Goal: Task Accomplishment & Management: Complete application form

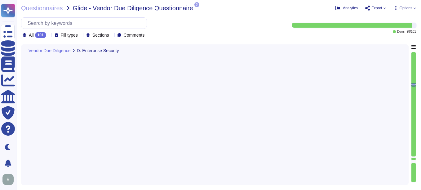
type textarea "We currently do not have Data Loss Prevention (DLP) controls in place, but it i…"
type textarea "We implement controls to block, remove, and quarantine connections to malicious…"
type textarea "Yes. Includes real-time scanning, network-based tools, and regular updates for …"
type textarea "Yes, our company utilizes a centralized single sign-on identity access manageme…"
type textarea "Yes, our company utilizes an email gateway to scan both inbound and outbound me…"
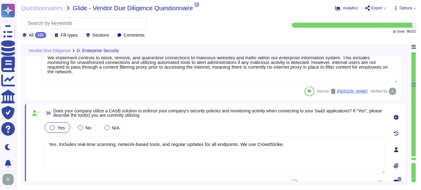
scroll to position [2265, 0]
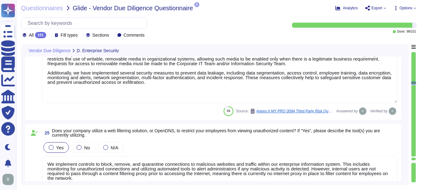
type textarea "Yes, our company-issued and managed endpoints have anti-virus and Endpoint Dete…"
type textarea "Yes, full-disk encryption is enabled for all corporate-issued laptops and deskt…"
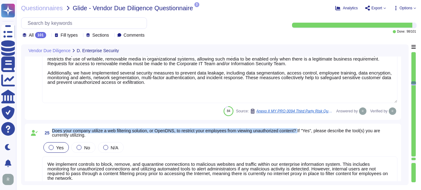
drag, startPoint x: 53, startPoint y: 130, endPoint x: 306, endPoint y: 130, distance: 252.6
click at [306, 130] on span "Does your company utilize a web filtering solution, or OpenDNS, to restrict you…" at bounding box center [216, 132] width 328 height 9
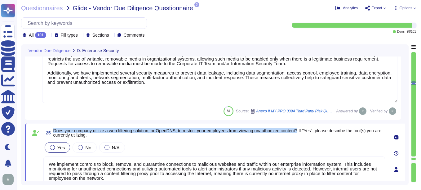
drag, startPoint x: 306, startPoint y: 130, endPoint x: 52, endPoint y: 127, distance: 253.8
click at [52, 127] on div "25 Does your company utilize a web filtering solution, or OpenDNS, to restrict …" at bounding box center [215, 169] width 380 height 92
copy span "Does your company utilize a web filtering solution, or OpenDNS, to restrict you…"
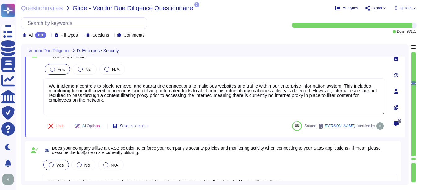
scroll to position [2358, 0]
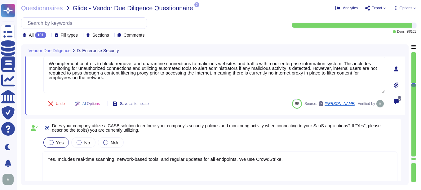
type textarea "Yes, our company utilizes an email gateway to scan both inbound and outbound me…"
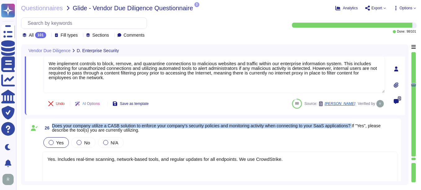
drag, startPoint x: 52, startPoint y: 126, endPoint x: 359, endPoint y: 126, distance: 306.3
click at [359, 126] on span "Does your company utilize a CASB solution to enforce your company's security po…" at bounding box center [216, 127] width 329 height 9
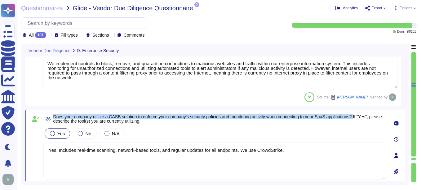
drag, startPoint x: 360, startPoint y: 116, endPoint x: 54, endPoint y: 114, distance: 306.0
click at [54, 114] on span "Does your company utilize a CASB solution to enforce your company's security po…" at bounding box center [217, 118] width 329 height 9
copy span "Does your company utilize a CASB solution to enforce your company's security po…"
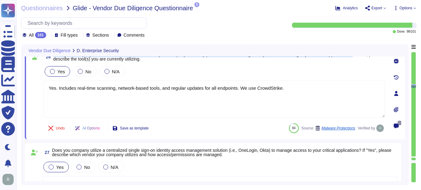
type textarea "Yes, our organization has deployed email authentication protocols to allow rece…"
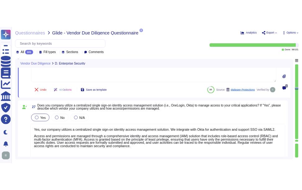
scroll to position [2482, 0]
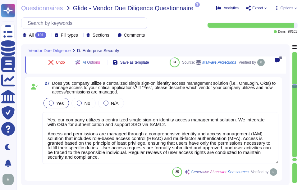
type textarea "Yes, our organization has deployed email authentication protocols to allow rece…"
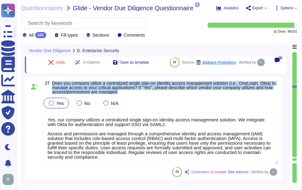
drag, startPoint x: 53, startPoint y: 83, endPoint x: 129, endPoint y: 97, distance: 77.8
click at [129, 97] on div "27 Does you company utilize a centralized single sign-on identity access manage…" at bounding box center [153, 129] width 249 height 96
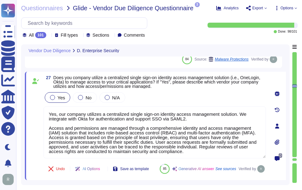
drag, startPoint x: 186, startPoint y: 153, endPoint x: 41, endPoint y: 102, distance: 153.8
click at [41, 102] on div "27 Does you company utilize a centralized single sign-on identity access manage…" at bounding box center [148, 125] width 236 height 101
paste textarea "(SSO) identity access management solution that integrates with Okta for authent…"
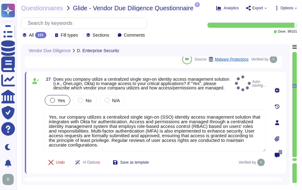
type textarea "Yes, our company utilizes a centralized single sign-on (SSO) identity access ma…"
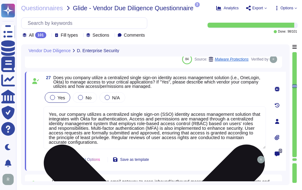
scroll to position [1, 0]
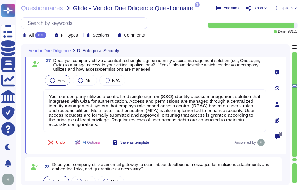
type textarea "No, we do not have DLP tools or controls installed to monitor encrypted and une…"
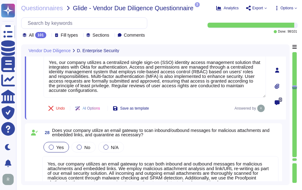
scroll to position [2544, 0]
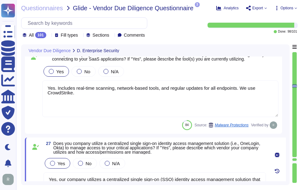
type textarea "We currently do not have Data Loss Prevention (DLP) controls in place, but it i…"
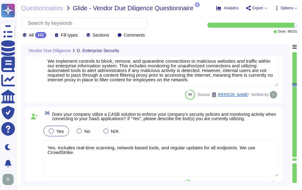
scroll to position [2358, 0]
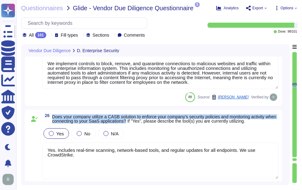
drag, startPoint x: 53, startPoint y: 116, endPoint x: 138, endPoint y: 123, distance: 85.7
click at [138, 123] on span "Does your company utilize a CASB solution to enforce your company's security po…" at bounding box center [164, 118] width 224 height 9
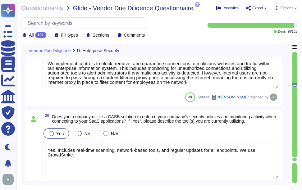
scroll to position [0, 0]
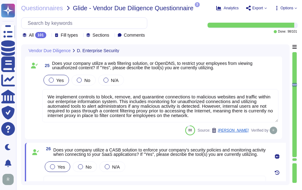
type textarea "Yes, full-disk encryption is enabled for all corporate-issued laptops and deskt…"
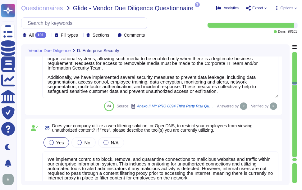
scroll to position [2274, 0]
type textarea "Yes, our company-issued and managed endpoints have anti-virus and Endpoint Dete…"
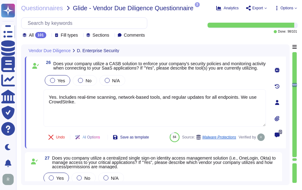
type textarea "Yes, our company utilizes an email gateway to scan both inbound and outbound me…"
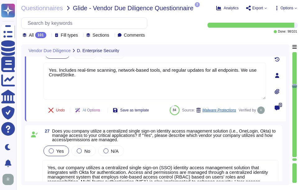
type textarea "Yes, our organization has deployed email authentication protocols to allow rece…"
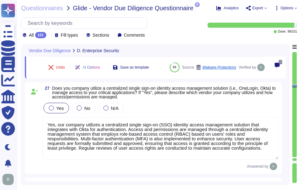
scroll to position [2514, 0]
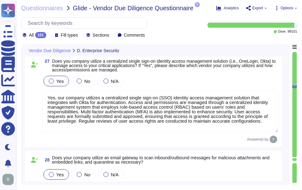
type textarea "No, we do not have DLP tools or controls installed to monitor encrypted and une…"
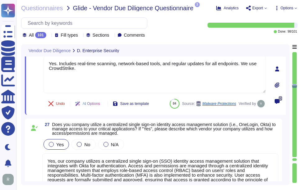
type textarea "We currently do not have Data Loss Prevention (DLP) controls in place, but it i…"
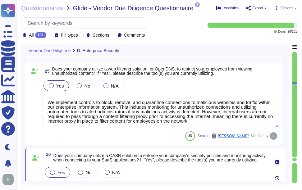
type textarea "Yes, full-disk encryption is enabled for all corporate-issued laptops and deskt…"
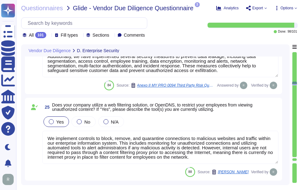
scroll to position [1, 0]
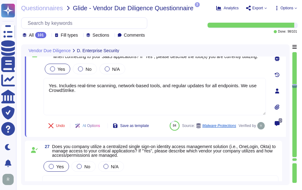
type textarea "Yes, our company utilizes an email gateway to scan both inbound and outbound me…"
type textarea "Yes, our organization has deployed email authentication protocols to allow rece…"
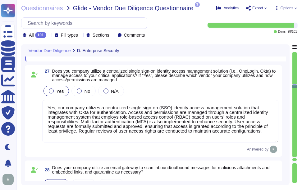
type textarea "No, we do not have DLP tools or controls installed to monitor encrypted and une…"
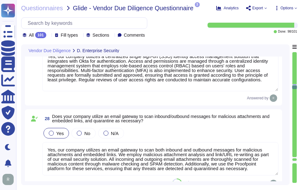
scroll to position [2566, 0]
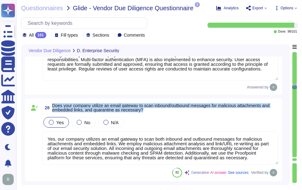
drag, startPoint x: 53, startPoint y: 107, endPoint x: 159, endPoint y: 116, distance: 106.5
click at [159, 116] on div "28 Does your company utilize an email gateway to scan inbound/outbound messages…" at bounding box center [153, 139] width 249 height 75
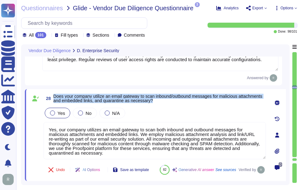
type textarea "No, we do not have DLP tools or controls installed to monitor encrypted and une…"
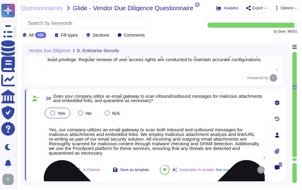
scroll to position [1, 0]
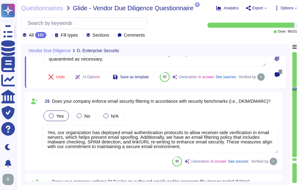
type textarea "Yes, Sectigo has an established Application Security Program that ensures our a…"
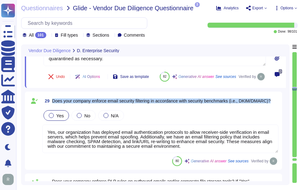
drag, startPoint x: 53, startPoint y: 115, endPoint x: 277, endPoint y: 122, distance: 223.5
click at [277, 122] on div "29 Does your company enforce email security filtering in accordance with securi…" at bounding box center [153, 130] width 249 height 71
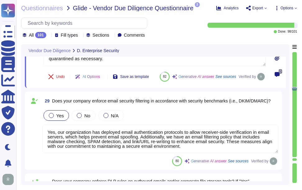
scroll to position [1, 0]
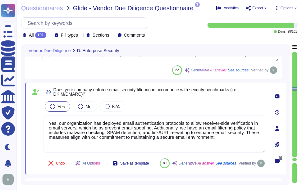
drag, startPoint x: 226, startPoint y: 138, endPoint x: 32, endPoint y: 116, distance: 194.5
click at [32, 116] on div "29 Does your company enforce email security filtering in accordance with securi…" at bounding box center [148, 128] width 236 height 84
paste textarea "an email filtering policy in place that includes the deployment of email authen…"
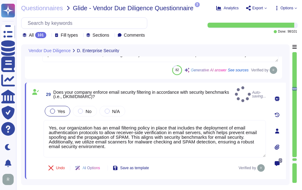
type textarea "Yes, our organization has an email filtering policy in place that includes the …"
click at [53, 89] on span "29 Does your company enforce email security filtering in accordance with securi…" at bounding box center [137, 94] width 189 height 11
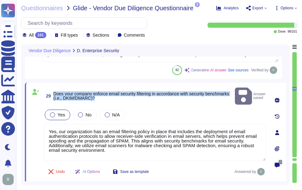
drag, startPoint x: 53, startPoint y: 88, endPoint x: 152, endPoint y: 95, distance: 98.9
click at [152, 95] on span "Does your company enforce email security filtering in accordance with security …" at bounding box center [142, 96] width 179 height 9
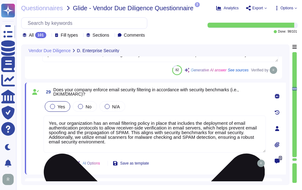
click at [149, 141] on textarea "Yes, our organization has an email filtering policy in place that includes the …" at bounding box center [154, 133] width 222 height 37
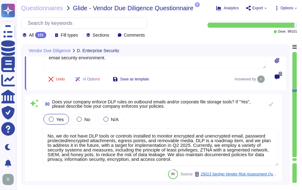
scroll to position [2752, 0]
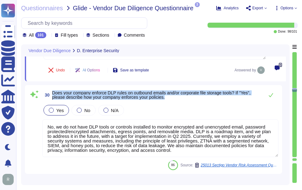
drag, startPoint x: 52, startPoint y: 92, endPoint x: 188, endPoint y: 100, distance: 135.9
click at [188, 100] on span "30 Does your company enforce DLP rules on outbound emails and/or corporate file…" at bounding box center [151, 94] width 218 height 11
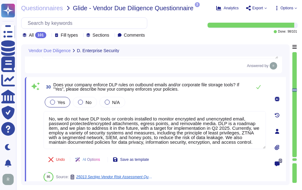
click at [274, 149] on icon at bounding box center [276, 147] width 5 height 5
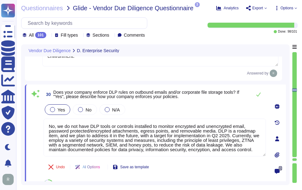
click at [276, 106] on icon at bounding box center [276, 106] width 5 height 5
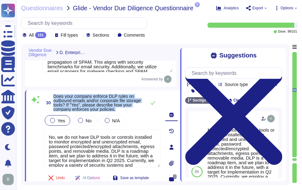
drag, startPoint x: 53, startPoint y: 96, endPoint x: 132, endPoint y: 110, distance: 80.5
click at [132, 110] on span "Does your company enforce DLP rules on outbound emails and/or corporate file st…" at bounding box center [97, 102] width 89 height 17
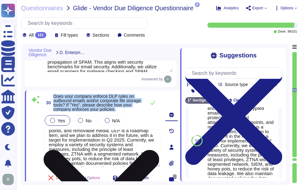
scroll to position [31, 0]
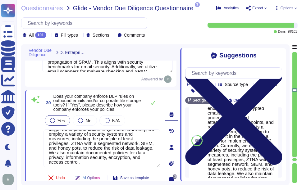
click at [276, 68] on icon at bounding box center [233, 116] width 97 height 97
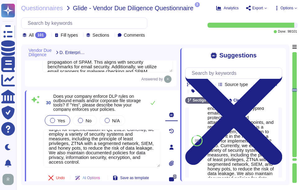
scroll to position [1, 0]
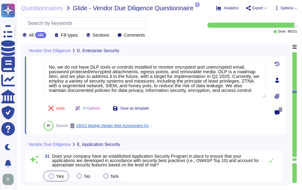
type textarea "Yes, Sectigo has established a formal Software Development Lifecycle (SDLC) pro…"
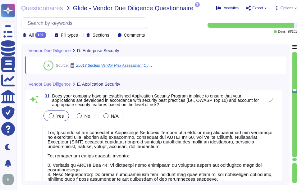
scroll to position [2876, 0]
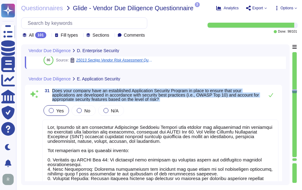
drag, startPoint x: 52, startPoint y: 90, endPoint x: 169, endPoint y: 106, distance: 118.2
click at [169, 106] on div "31 Does your company have an established Application Security Program in place …" at bounding box center [153, 161] width 249 height 147
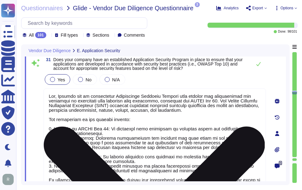
scroll to position [1, 0]
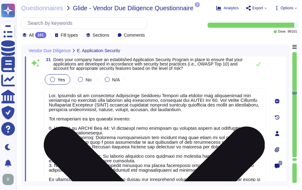
type textarea "Yes, our company enforces the use of a centralized source code management tool,…"
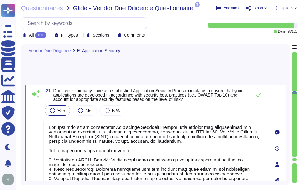
scroll to position [2843, 0]
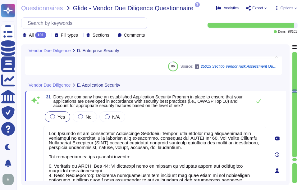
type textarea "Yes, our organization has an email filtering policy in place that includes the …"
type textarea "No, we do not have DLP tools or controls installed to monitor encrypted and une…"
click at [258, 102] on icon at bounding box center [258, 101] width 5 height 5
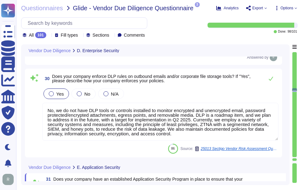
type textarea "Yes, our company utilizes an email gateway to scan both inbound and outbound me…"
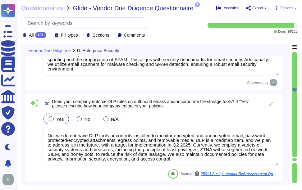
type textarea "Yes, our company utilizes a centralized single sign-on (SSO) identity access ma…"
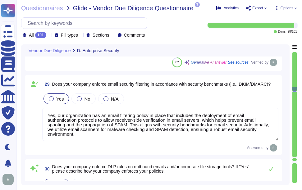
type textarea "Yes. Includes real-time scanning, network-based tools, and regular updates for …"
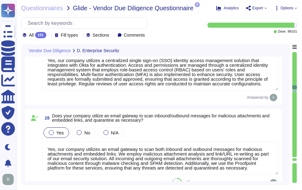
type textarea "We implement controls to block, remove, and quarantine connections to malicious…"
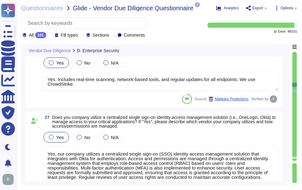
scroll to position [2404, 0]
type textarea "We currently do not have Data Loss Prevention (DLP) controls in place, but it i…"
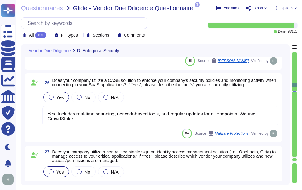
drag, startPoint x: 77, startPoint y: 118, endPoint x: 56, endPoint y: 113, distance: 21.3
click at [56, 113] on textarea "Yes. Includes real-time scanning, network-based tools, and regular updates for …" at bounding box center [160, 115] width 236 height 19
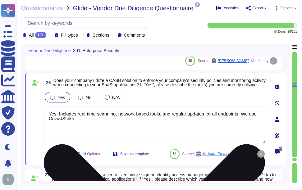
type textarea "Yes."
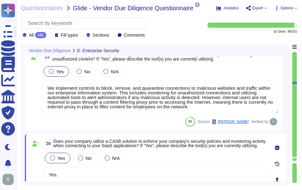
scroll to position [2312, 0]
type textarea "Yes, full-disk encryption is enabled for all corporate-issued laptops and deskt…"
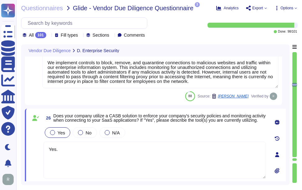
type textarea "Yes, our company utilizes an email gateway to scan both inbound and outbound me…"
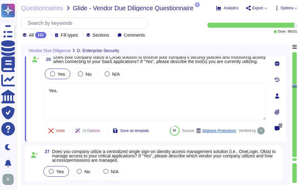
scroll to position [2436, 0]
type textarea "Yes, our organization has an email filtering policy in place that includes the …"
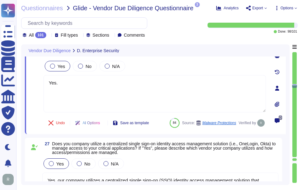
type textarea "Yes."
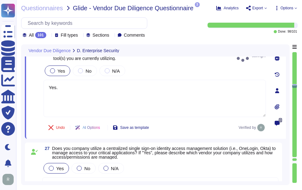
click at [75, 133] on div "26 Does your company utilize a CASB solution to enforce your company's security…" at bounding box center [155, 90] width 261 height 96
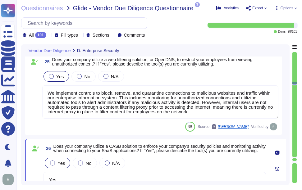
type textarea "Yes, full-disk encryption is enabled for all corporate-issued laptops and deskt…"
drag, startPoint x: 218, startPoint y: 113, endPoint x: 48, endPoint y: 92, distance: 172.0
click at [48, 92] on textarea "We implement controls to block, remove, and quarantine connections to malicious…" at bounding box center [160, 101] width 236 height 33
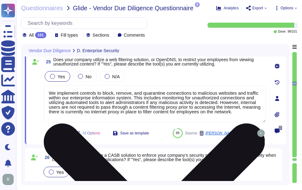
scroll to position [0, 0]
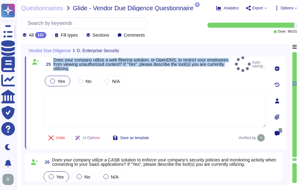
drag, startPoint x: 54, startPoint y: 59, endPoint x: 201, endPoint y: 69, distance: 147.7
click at [201, 69] on span "Does your company utilize a web filtering solution, or OpenDNS, to restrict you…" at bounding box center [142, 64] width 179 height 13
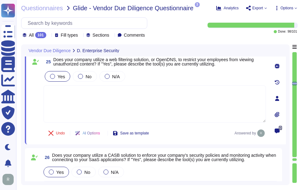
click at [62, 90] on textarea at bounding box center [154, 103] width 222 height 37
paste textarea "We implement controls to block, remove, and quarantine connections to malicious…"
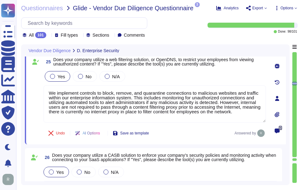
click at [178, 125] on div "25 Does your company utilize a web filtering solution, or OpenDNS, to restrict …" at bounding box center [148, 98] width 236 height 84
type textarea "We implement controls to block, remove, and quarantine connections to malicious…"
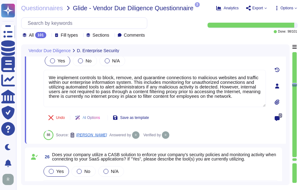
type textarea "Yes, our company utilizes an email gateway to scan both inbound and outbound me…"
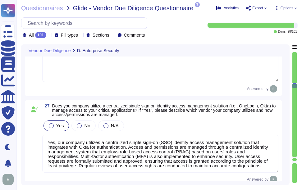
type textarea "Yes, our organization has an email filtering policy in place that includes the …"
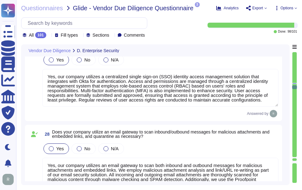
type textarea "No, we do not have DLP tools or controls installed to monitor encrypted and une…"
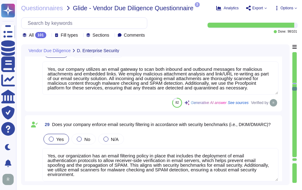
type textarea "Yes, Sectigo has an established Application Security Program that ensures our a…"
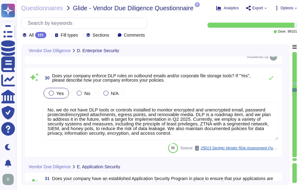
scroll to position [1, 0]
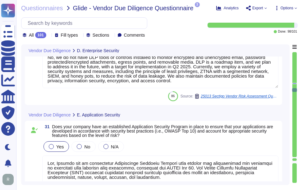
type textarea "Yes, Sectigo has established a formal Software Development Lifecycle (SDLC) pro…"
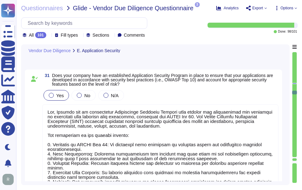
scroll to position [2900, 0]
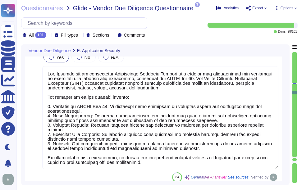
type textarea "Yes, our company enforces the use of a centralized source code management tool,…"
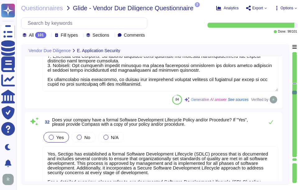
scroll to position [2993, 0]
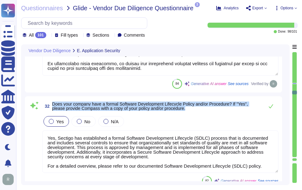
drag, startPoint x: 53, startPoint y: 105, endPoint x: 190, endPoint y: 110, distance: 137.3
click at [190, 110] on span "Does your company have a formal Software Development Lifecycle Policy and/or Pr…" at bounding box center [156, 106] width 209 height 9
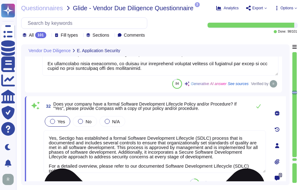
drag, startPoint x: 72, startPoint y: 139, endPoint x: 57, endPoint y: 138, distance: 15.2
click at [57, 138] on textarea "Yes, Sectigo has established a formal Software Development Lifecycle (SDLC) pro…" at bounding box center [154, 151] width 222 height 43
drag, startPoint x: 84, startPoint y: 139, endPoint x: 75, endPoint y: 138, distance: 9.0
click at [75, 138] on textarea "Yes, We have has established a formal Software Development Lifecycle (SDLC) pro…" at bounding box center [154, 153] width 222 height 47
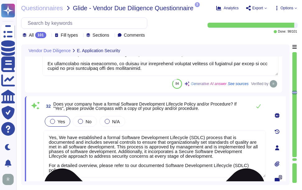
scroll to position [3024, 0]
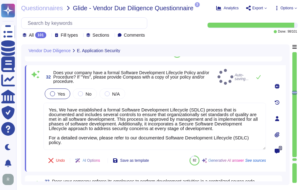
click at [278, 132] on icon at bounding box center [276, 134] width 5 height 5
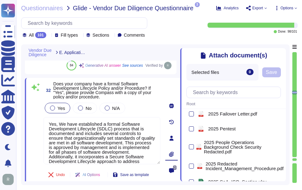
scroll to position [0, 0]
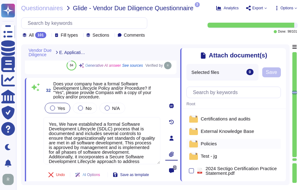
click at [210, 142] on span "Policies" at bounding box center [208, 143] width 16 height 5
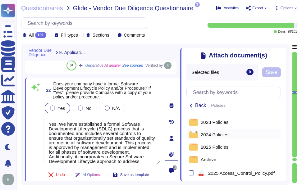
click at [204, 136] on span "2024 Policies" at bounding box center [214, 134] width 28 height 5
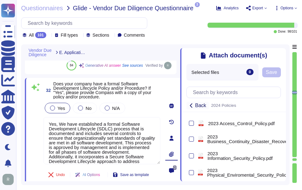
click at [200, 107] on span "Back" at bounding box center [200, 105] width 11 height 5
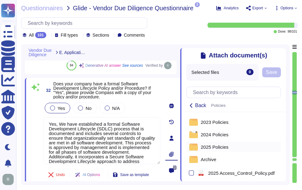
click at [223, 149] on span "2025 Policies" at bounding box center [214, 147] width 28 height 5
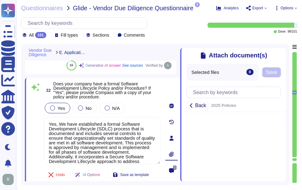
click at [204, 108] on span "Back" at bounding box center [200, 105] width 11 height 5
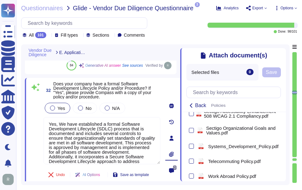
scroll to position [559, 0]
click at [191, 148] on div at bounding box center [191, 145] width 5 height 5
click at [0, 0] on input "checkbox" at bounding box center [0, 0] width 0 height 0
click at [289, 75] on span "Save" at bounding box center [289, 72] width 11 height 5
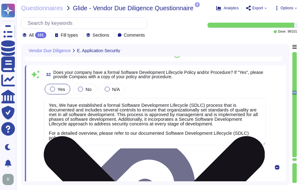
drag, startPoint x: 50, startPoint y: 132, endPoint x: 64, endPoint y: 138, distance: 15.0
click at [64, 138] on textarea "Yes, We have established a formal Software Development Lifecycle (SDLC) process…" at bounding box center [154, 121] width 222 height 47
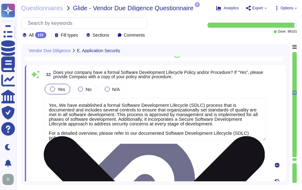
scroll to position [0, 0]
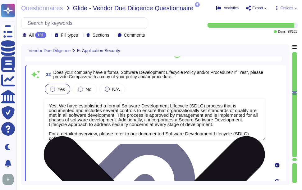
type textarea "Yes, We have established a formal Software Development Lifecycle (SDLC) process…"
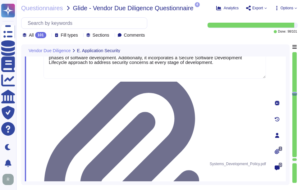
type textarea "Yes, our company employs GitHub branch protection rules as part of our technica…"
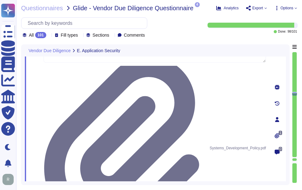
scroll to position [3117, 0]
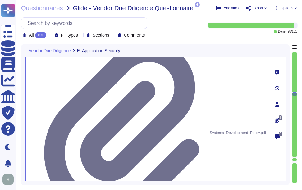
type textarea "Yes, We have established a formal Software Development Lifecycle (SDLC) process…"
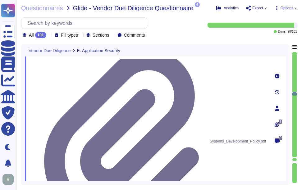
drag, startPoint x: 53, startPoint y: 86, endPoint x: 82, endPoint y: 95, distance: 30.2
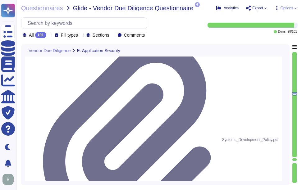
scroll to position [1, 0]
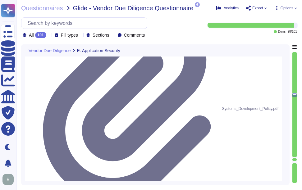
type textarea "Yes, changes to the production environment are reviewed. All changes must go th…"
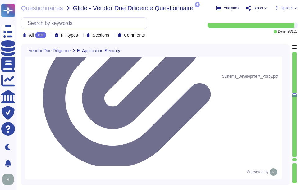
scroll to position [3211, 0]
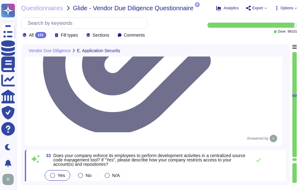
type textarea "Changes to our web application and other software project are never done automa…"
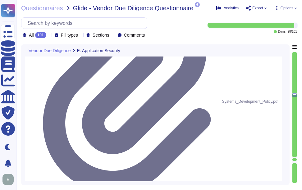
scroll to position [3149, 0]
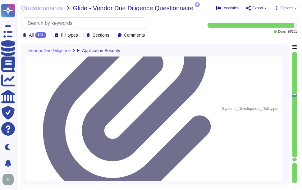
type textarea "Yes, Sectigo has an established Application Security Program that ensures our a…"
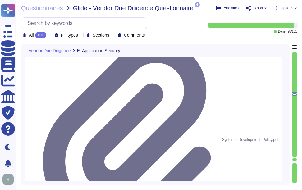
scroll to position [1, 0]
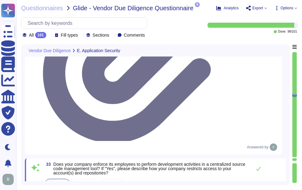
type textarea "Changes to our web application and other software project are never done automa…"
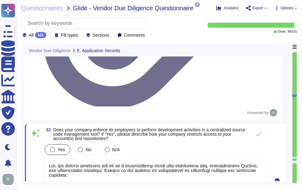
scroll to position [3242, 0]
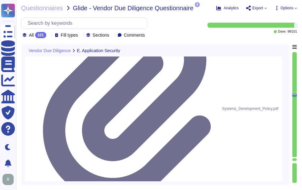
type textarea "Yes, Sectigo has an established Application Security Program that ensures our a…"
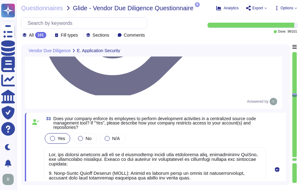
type textarea "Changes to our web application and other software project are never done automa…"
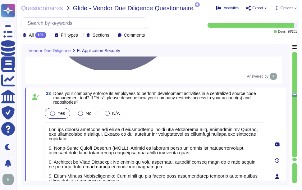
drag, startPoint x: 52, startPoint y: 121, endPoint x: 207, endPoint y: 132, distance: 155.2
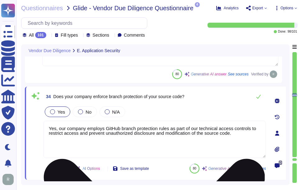
type textarea "Changes to our web application and other software project are never done automa…"
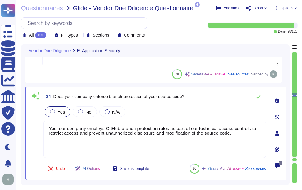
drag, startPoint x: 235, startPoint y: 137, endPoint x: 37, endPoint y: 118, distance: 198.9
click at [37, 118] on div "34 Does your company enforce branch protection of your source code? Yes No N/A …" at bounding box center [148, 133] width 236 height 86
paste textarea "access to the source code is restricted using a combination of GitHub branch pr…"
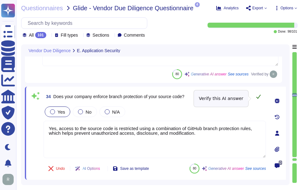
type textarea "Yes, access to the source code is restricted using a combination of GitHub bran…"
click at [259, 97] on icon at bounding box center [258, 96] width 5 height 5
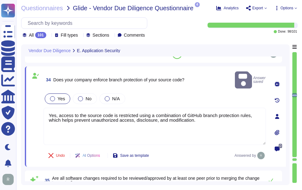
type textarea "Yes, all software changes are subject to a full secure code review, which inclu…"
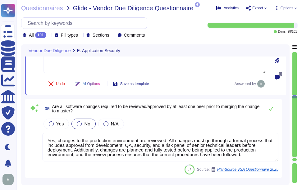
scroll to position [3366, 0]
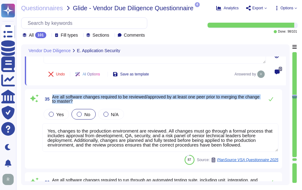
drag, startPoint x: 52, startPoint y: 98, endPoint x: 101, endPoint y: 103, distance: 49.0
click at [101, 103] on span "Are all software changes required to be reviewed/approved by at least one peer …" at bounding box center [156, 99] width 209 height 9
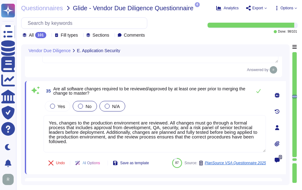
type textarea "Yes, all software changes are subject to a full secure code review, which inclu…"
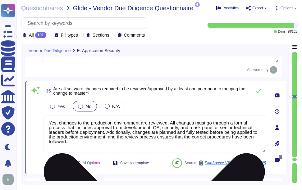
drag, startPoint x: 76, startPoint y: 144, endPoint x: 47, endPoint y: 119, distance: 38.1
click at [47, 119] on textarea "Yes, changes to the production environment are reviewed. All changes must go th…" at bounding box center [154, 133] width 222 height 37
paste textarea "all code changes undergo a peer review process to ensure quality and adherence …"
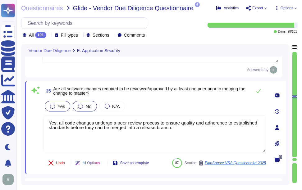
type textarea "Yes, all code changes undergo a peer review process to ensure quality and adher…"
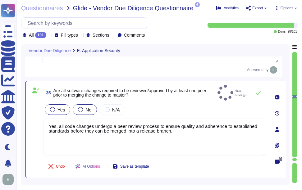
click at [52, 108] on div at bounding box center [52, 109] width 5 height 5
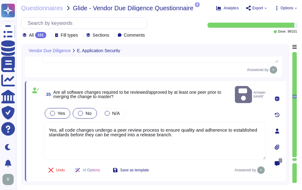
click at [50, 108] on div "Yes" at bounding box center [57, 113] width 25 height 11
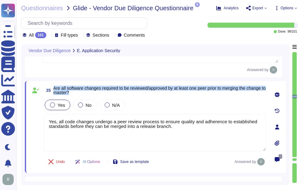
drag, startPoint x: 54, startPoint y: 88, endPoint x: 99, endPoint y: 95, distance: 45.6
click at [99, 95] on span "Are all software changes required to be reviewed/approved by at least one peer …" at bounding box center [159, 90] width 212 height 9
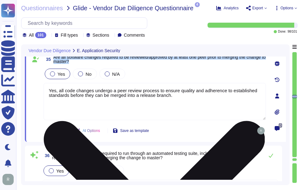
type textarea "Yes, we utilize automated tools for testing our solutions, including automated …"
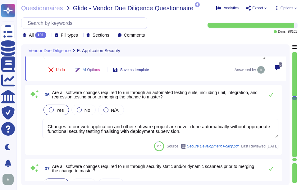
scroll to position [3459, 0]
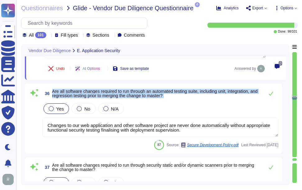
drag, startPoint x: 52, startPoint y: 92, endPoint x: 189, endPoint y: 103, distance: 137.2
click at [189, 103] on div "36 Are all software changes required to run through an automated testing suite,…" at bounding box center [153, 118] width 249 height 63
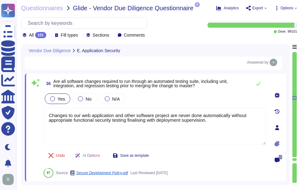
type textarea "Yes, we utilize automated tools for testing our solutions, including automated …"
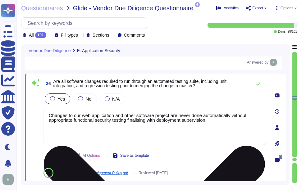
drag, startPoint x: 214, startPoint y: 126, endPoint x: 45, endPoint y: 112, distance: 170.3
click at [45, 112] on textarea "Changes to our web application and other software project are never done automa…" at bounding box center [154, 126] width 222 height 37
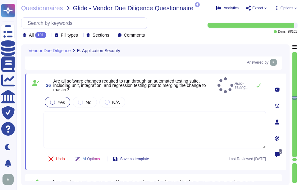
click at [235, 96] on div "Yes No N/A" at bounding box center [154, 102] width 222 height 13
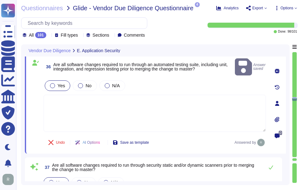
type textarea "Yes, our company enforces proper segregation of duties to ensure that software …"
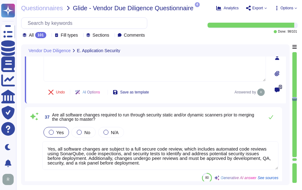
scroll to position [3552, 0]
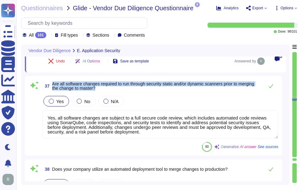
drag, startPoint x: 52, startPoint y: 82, endPoint x: 126, endPoint y: 90, distance: 73.7
click at [126, 90] on span "37 Are all software changes required to run through security static and/or dyna…" at bounding box center [151, 85] width 218 height 11
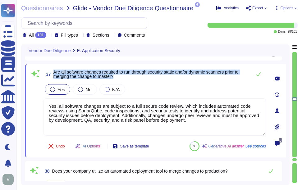
type textarea "Yes, our company enforces proper segregation of duties to ensure that software …"
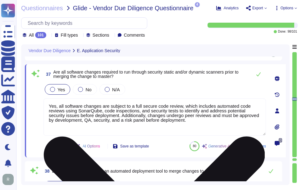
drag, startPoint x: 187, startPoint y: 119, endPoint x: 47, endPoint y: 105, distance: 140.0
click at [47, 105] on textarea "Yes, all software changes are subject to a full secure code review, which inclu…" at bounding box center [154, 116] width 222 height 37
paste textarea "code artifacts undergo automated code scanning to identify vulnerabilities and …"
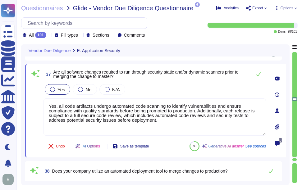
type textarea "Yes, all code artifacts undergo automated code scanning to identify vulnerabili…"
click at [185, 142] on div "Undo AI Options Save as template 80 Generative AI answer See sources" at bounding box center [154, 146] width 222 height 15
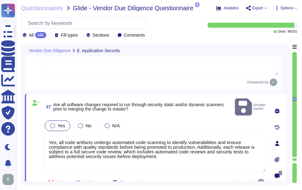
type textarea "Yes, access to the source code is restricted using a combination of GitHub bran…"
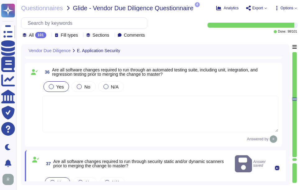
scroll to position [3441, 0]
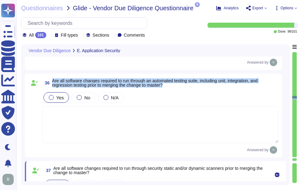
drag, startPoint x: 169, startPoint y: 86, endPoint x: 52, endPoint y: 81, distance: 117.1
click at [52, 81] on span "Are all software changes required to run through an automated testing suite, in…" at bounding box center [165, 83] width 226 height 9
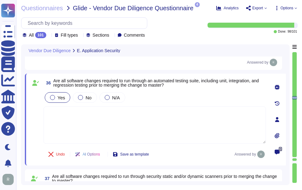
click at [277, 86] on icon at bounding box center [276, 87] width 5 height 5
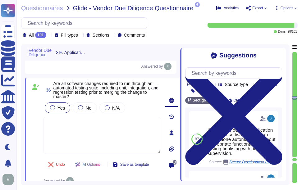
click at [128, 135] on textarea at bounding box center [101, 135] width 117 height 37
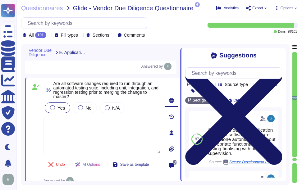
click at [277, 53] on icon at bounding box center [233, 116] width 97 height 129
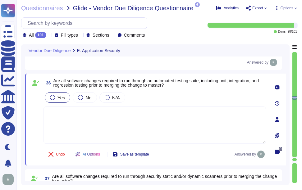
type textarea "Yes, our company enforces proper segregation of duties to ensure that software …"
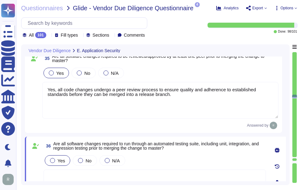
type textarea "Yes, our company enforces the use of a centralized source code management tool,…"
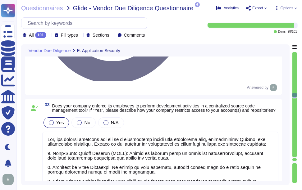
type textarea "Yes, We have established a formal Software Development Lifecycle (SDLC) process…"
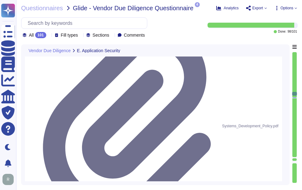
type textarea "Yes, Sectigo has an established Application Security Program that ensures our a…"
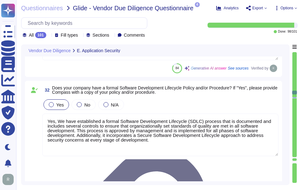
scroll to position [3007, 0]
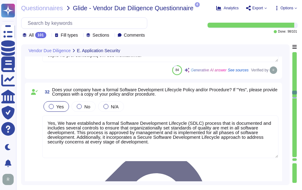
click at [232, 138] on textarea "Yes, We have established a formal Software Development Lifecycle (SDLC) process…" at bounding box center [160, 136] width 236 height 43
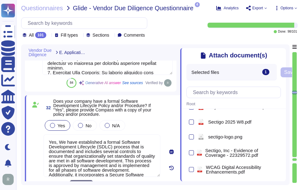
scroll to position [299, 0]
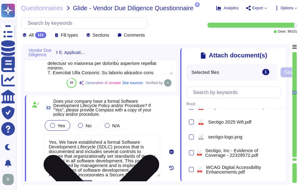
click at [110, 156] on textarea "Yes, We have established a formal Software Development Lifecycle (SDLC) process…" at bounding box center [101, 155] width 117 height 43
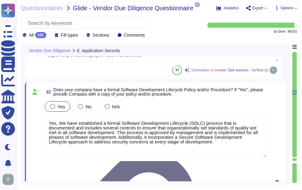
type textarea "Yes, all code changes undergo a peer review process to ensure quality and adher…"
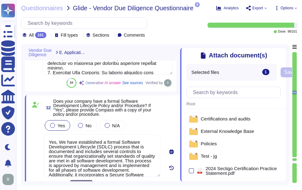
click at [264, 71] on div "1" at bounding box center [265, 72] width 7 height 6
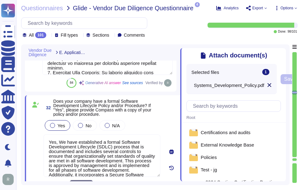
click at [267, 85] on icon at bounding box center [269, 85] width 4 height 4
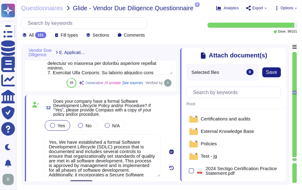
click at [115, 134] on div "Yes No N/A Yes, We have established a formal Software Development Lifecycle (SD…" at bounding box center [101, 148] width 117 height 59
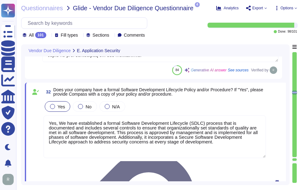
type textarea "Yes, all code changes undergo a peer review process to ensure quality and adher…"
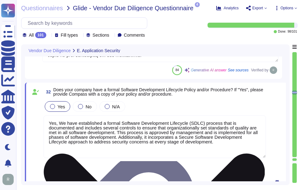
click at [142, 154] on textarea "Yes, We have established a formal Software Development Lifecycle (SDLC) process…" at bounding box center [154, 136] width 222 height 43
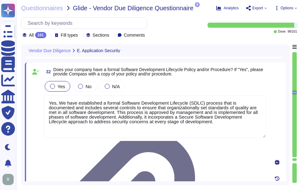
scroll to position [3038, 0]
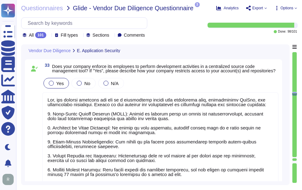
scroll to position [1, 0]
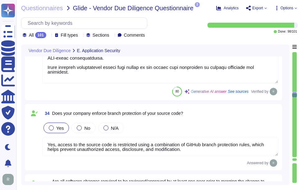
type textarea "Yes, all code artifacts undergo automated code scanning to identify vulnerabili…"
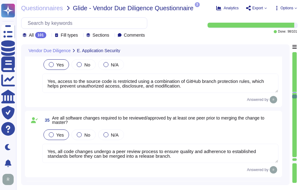
type textarea "Yes, we utilize automated tools for testing our solutions, including automated …"
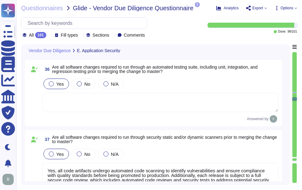
type textarea "Yes, our company enforces proper segregation of duties to ensure that software …"
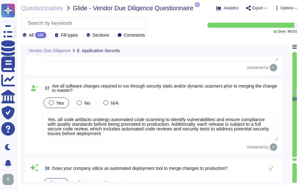
scroll to position [3503, 0]
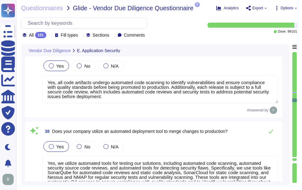
type textarea "Yes, our company actively scans its source code repositories to identify securi…"
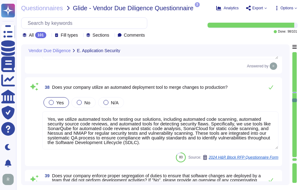
scroll to position [3566, 0]
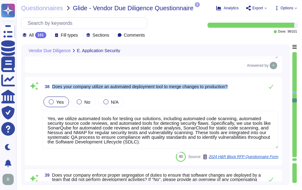
drag, startPoint x: 53, startPoint y: 87, endPoint x: 239, endPoint y: 86, distance: 186.2
click at [239, 86] on div "38 Does your company utilize an automated deployment tool to merge changes to p…" at bounding box center [160, 86] width 236 height 12
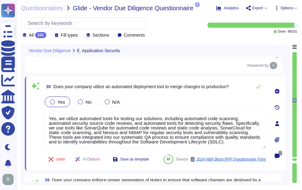
type textarea "Yes, our company actively scans its source code repositories to identify securi…"
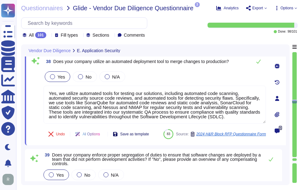
type textarea "Customers authenticate to our platform using several methods, including: 1. Sin…"
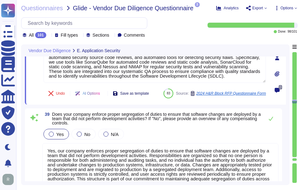
scroll to position [1, 0]
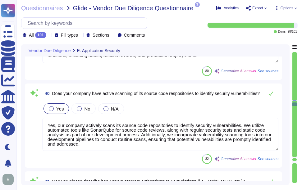
type textarea "We encrypt at storage level."
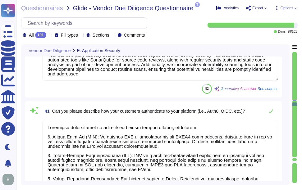
type textarea "Our API authentication methods include: 1. Basic Authentication 2. Certificate-…"
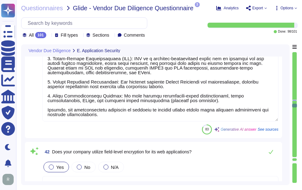
type textarea "Yes, all web communication sessions to our services are encrypted using TLS 1.2…"
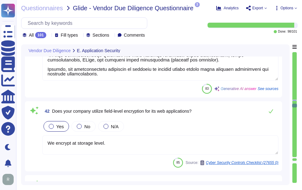
scroll to position [4000, 0]
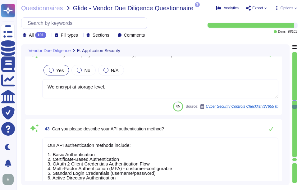
type textarea "Yes, we engage a third-party security consultant to conduct annual penetration …"
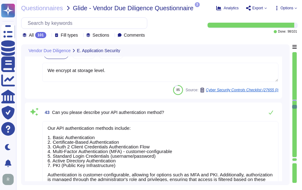
scroll to position [4031, 0]
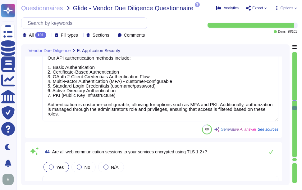
type textarea "Yes, Sectigo has established a bug bounty program and a comprehensive vulnerabi…"
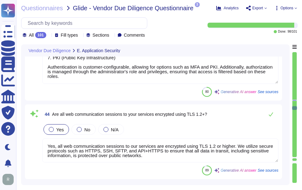
scroll to position [1, 0]
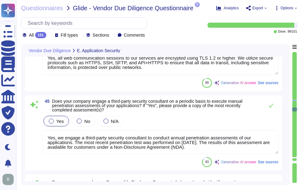
type textarea "Yes, Sectigo has a comprehensive Vulnerability Management Program in place that…"
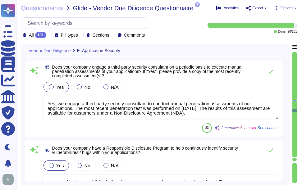
type textarea "Yes, Sectigo has an established Infrastructure Security Program in place. This …"
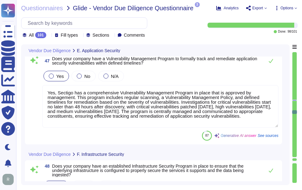
type textarea "Our underlying infrastructure is hosted in colocation data centers operated by …"
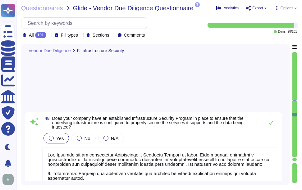
type textarea "Sectigo's underlying infrastructure is hosted in a combination of public and pr…"
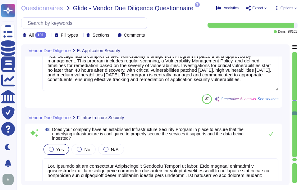
type textarea "Yes, Sectigo has established a bug bounty program and a comprehensive vulnerabi…"
type textarea "Yes, Sectigo has a comprehensive Vulnerability Management Program in place that…"
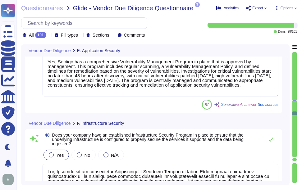
type textarea "Yes, we engage a third-party security consultant to conduct annual penetration …"
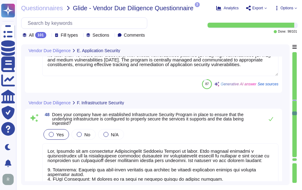
scroll to position [4465, 0]
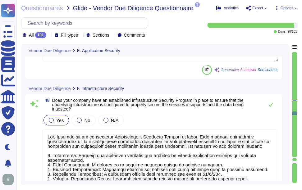
type textarea "Sectigo's underlying infrastructure is hosted in a combination of public and pr…"
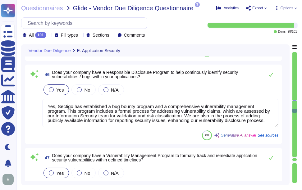
type textarea "Yes, all web communication sessions to our services are encrypted using TLS 1.2…"
type textarea "Yes, we engage a third-party security consultant to conduct annual penetration …"
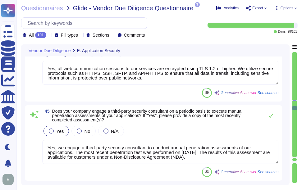
type textarea "Customers authenticate to our platform using several methods, including: 1. Sin…"
type textarea "We encrypt at storage level."
type textarea "Our API authentication methods include: 1. Basic Authentication 2. Certificate-…"
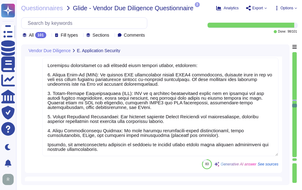
type textarea "Yes, our company enforces proper segregation of duties to ensure that software …"
type textarea "Yes, our company actively scans its source code repositories to identify securi…"
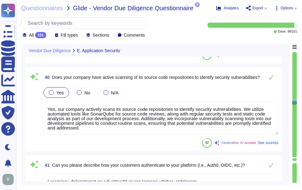
type textarea "Yes, we utilize automated tools for testing our solutions, including automated …"
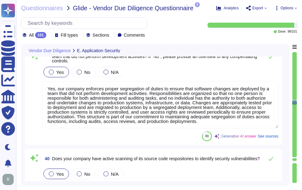
type textarea "Yes, all code artifacts undergo automated code scanning to identify vulnerabili…"
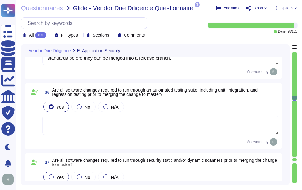
type textarea "Yes, our company enforces the use of a centralized source code management tool,…"
type textarea "Yes, access to the source code is restricted using a combination of GitHub bran…"
type textarea "Yes, all code changes undergo a peer review process to ensure quality and adher…"
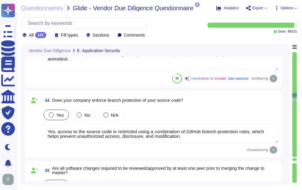
scroll to position [3260, 0]
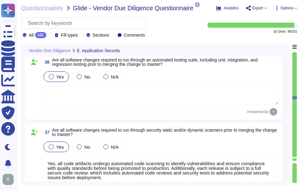
type textarea "Yes, our company enforces proper segregation of duties to ensure that software …"
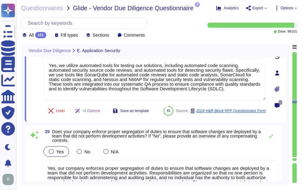
type textarea "Yes, our company actively scans its source code repositories to identify securi…"
type textarea "Customers authenticate to our platform using several methods, including: 1. Sin…"
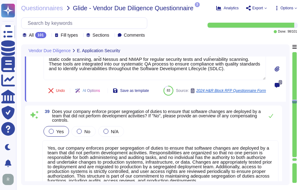
scroll to position [3646, 0]
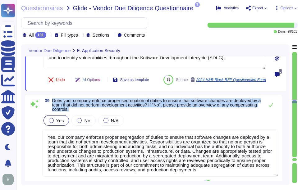
drag, startPoint x: 52, startPoint y: 100, endPoint x: 106, endPoint y: 109, distance: 54.4
click at [106, 109] on span "Does your company enforce proper segregation of duties to ensure that software …" at bounding box center [156, 104] width 209 height 13
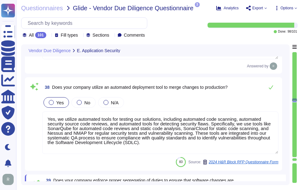
type textarea "Yes, all code changes undergo a peer review process to ensure quality and adher…"
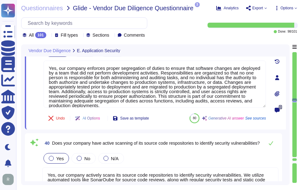
scroll to position [1, 0]
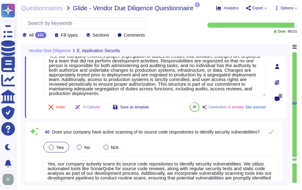
type textarea "Customers authenticate to our platform using several methods, including: 1. Sin…"
type textarea "We encrypt at storage level."
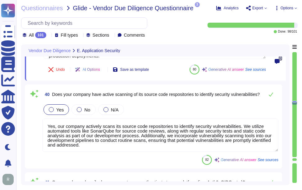
scroll to position [3760, 0]
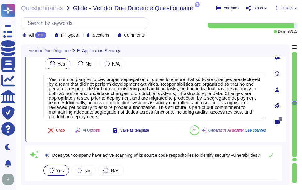
type textarea "Yes, all code artifacts undergo automated code scanning to identify vulnerabili…"
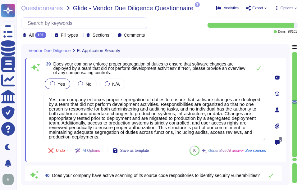
scroll to position [3663, 0]
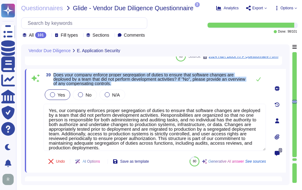
drag, startPoint x: 55, startPoint y: 75, endPoint x: 134, endPoint y: 85, distance: 80.1
click at [134, 85] on span "Does your company enforce proper segregation of duties to ensure that software …" at bounding box center [150, 79] width 195 height 13
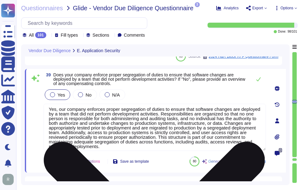
scroll to position [0, 0]
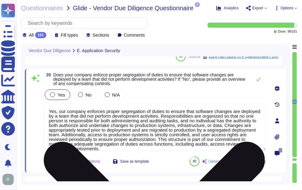
drag, startPoint x: 149, startPoint y: 148, endPoint x: 44, endPoint y: 109, distance: 112.2
click at [44, 109] on textarea "Yes, our company enforces proper segregation of duties to ensure that software …" at bounding box center [154, 127] width 222 height 47
paste textarea "Change requests are initiated in tickets and must be approved by product manage…"
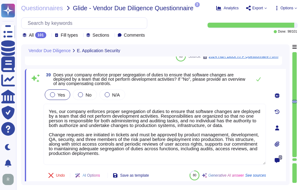
type textarea "Yes, our company enforces proper segregation of duties to ensure that software …"
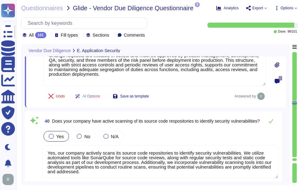
scroll to position [3756, 0]
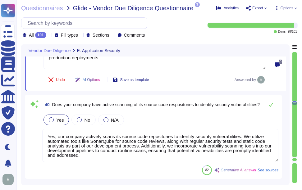
type textarea "We encrypt at storage level."
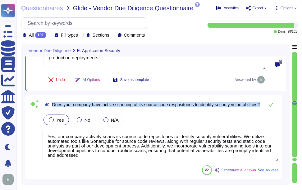
drag, startPoint x: 52, startPoint y: 101, endPoint x: 97, endPoint y: 106, distance: 44.6
click at [97, 106] on span "Does your company have active scanning of its source code respositories to iden…" at bounding box center [155, 104] width 207 height 4
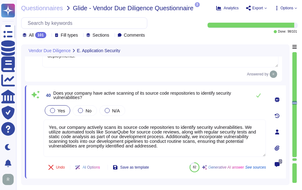
scroll to position [0, 0]
